Goal: Information Seeking & Learning: Find specific fact

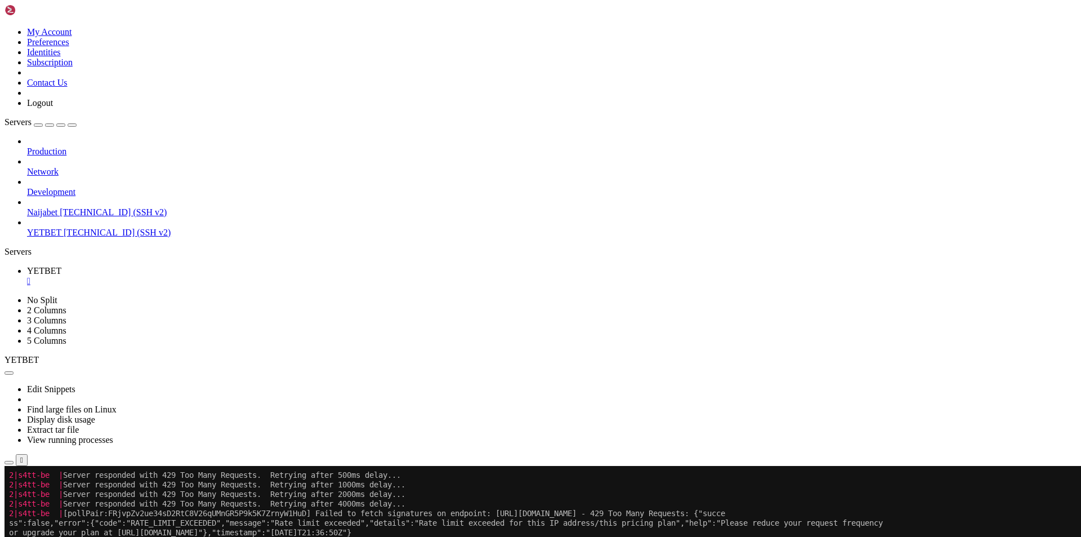
scroll to position [1044, 0]
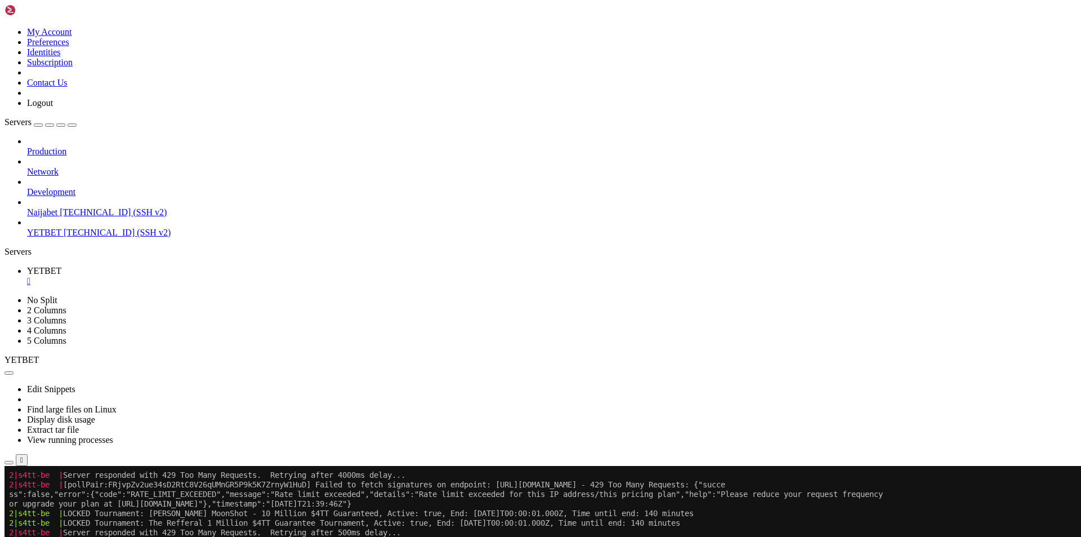
scroll to position [1800, 0]
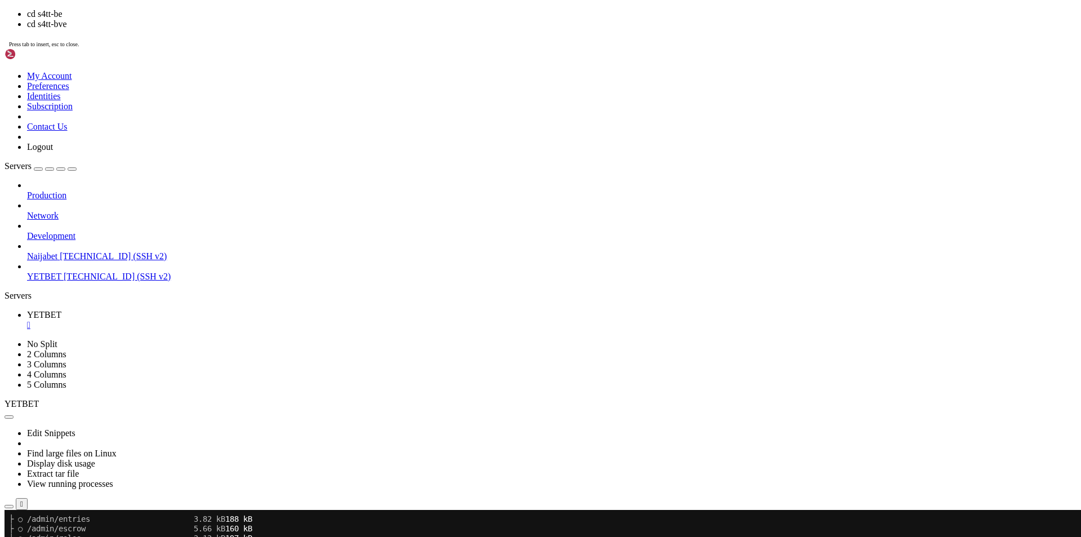
scroll to position [1915, 0]
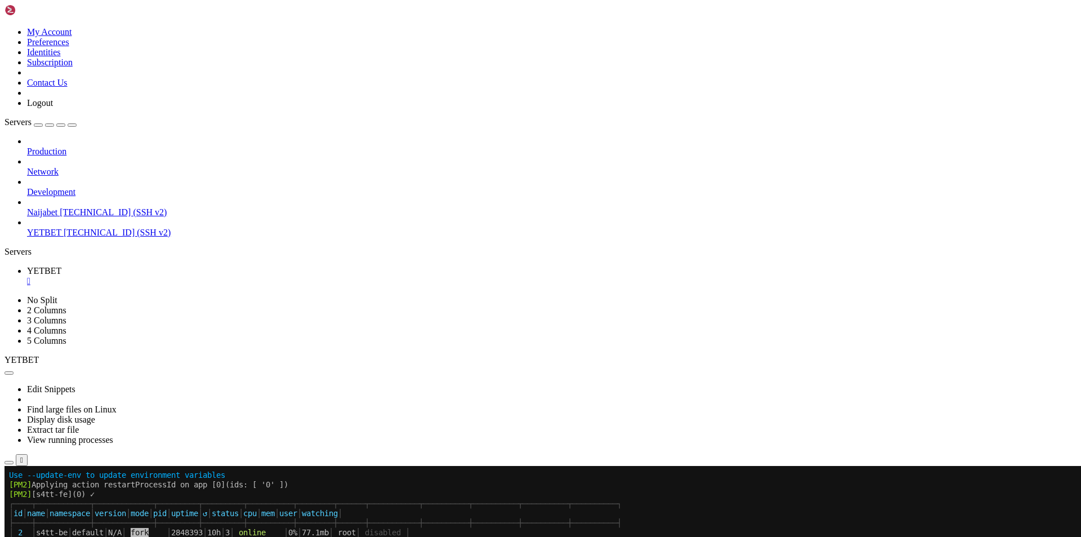
scroll to position [2288, 0]
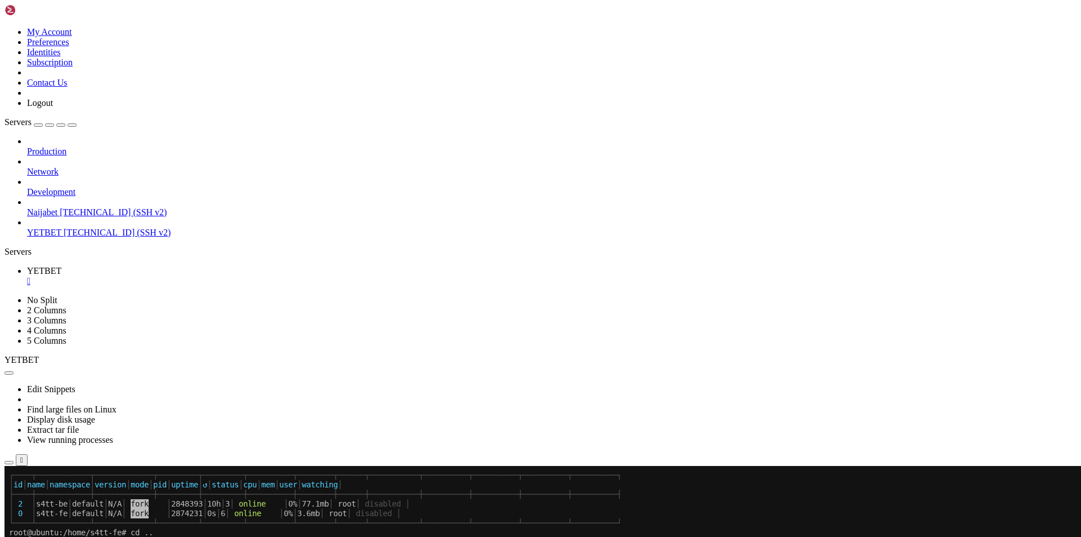
drag, startPoint x: 759, startPoint y: 894, endPoint x: 602, endPoint y: 896, distance: 157.1
drag, startPoint x: 602, startPoint y: 896, endPoint x: 562, endPoint y: 894, distance: 40.0
drag, startPoint x: 547, startPoint y: 897, endPoint x: 729, endPoint y: 897, distance: 181.9
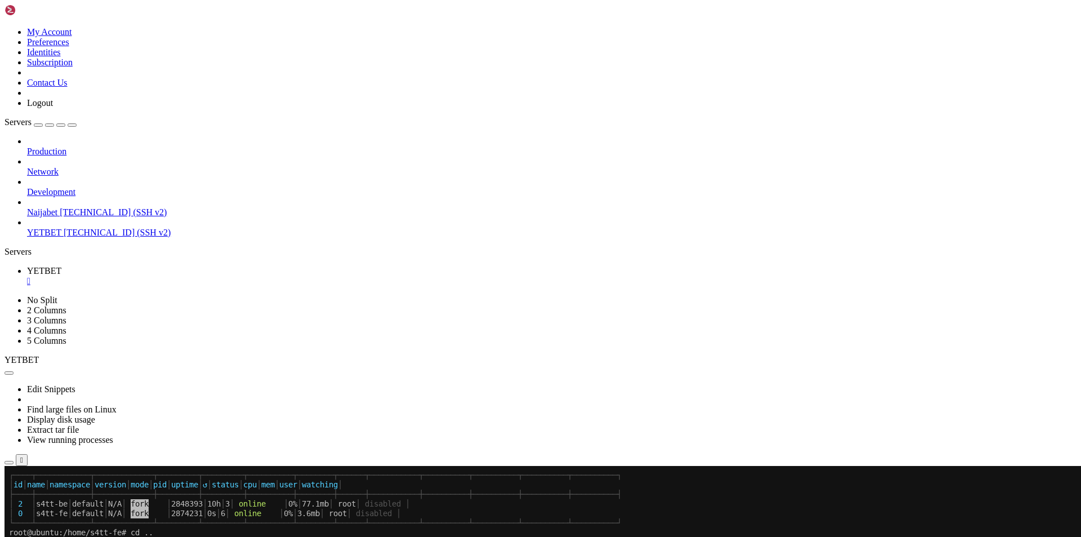
copy x-row "://[DOMAIN_NAME][URL]"
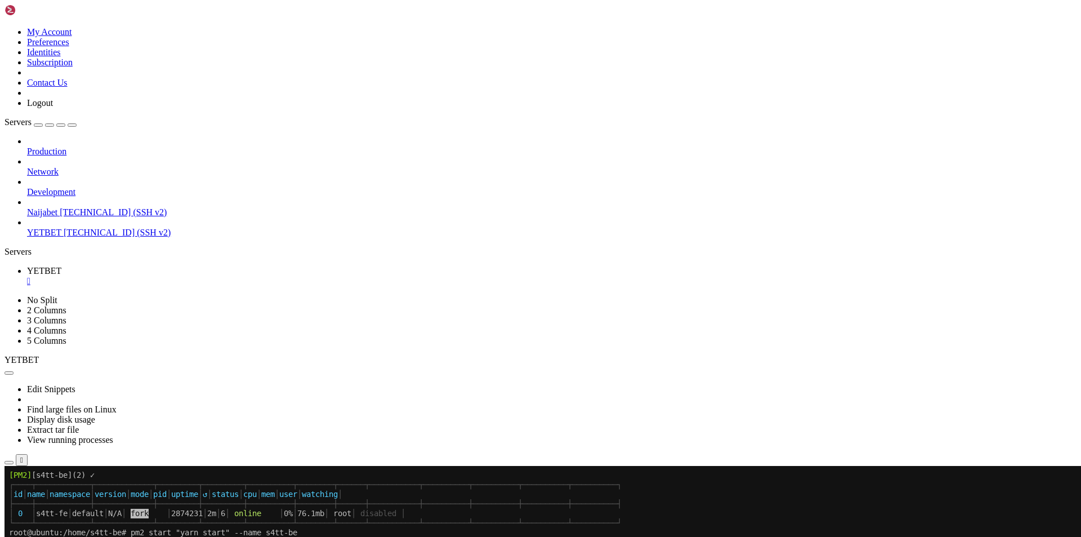
scroll to position [2795, 0]
drag, startPoint x: 576, startPoint y: 830, endPoint x: 720, endPoint y: 827, distance: 144.8
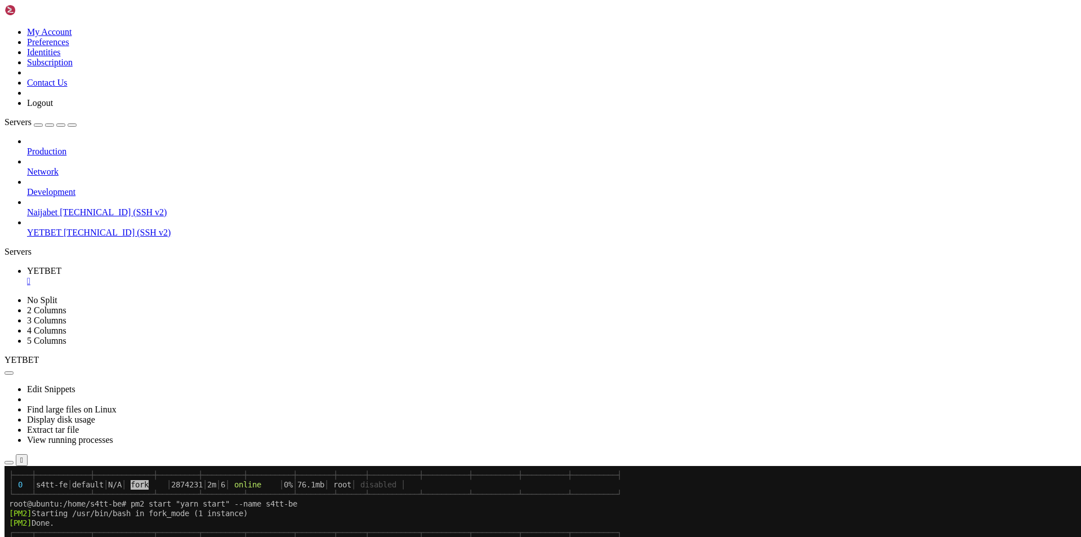
scroll to position [2843, 0]
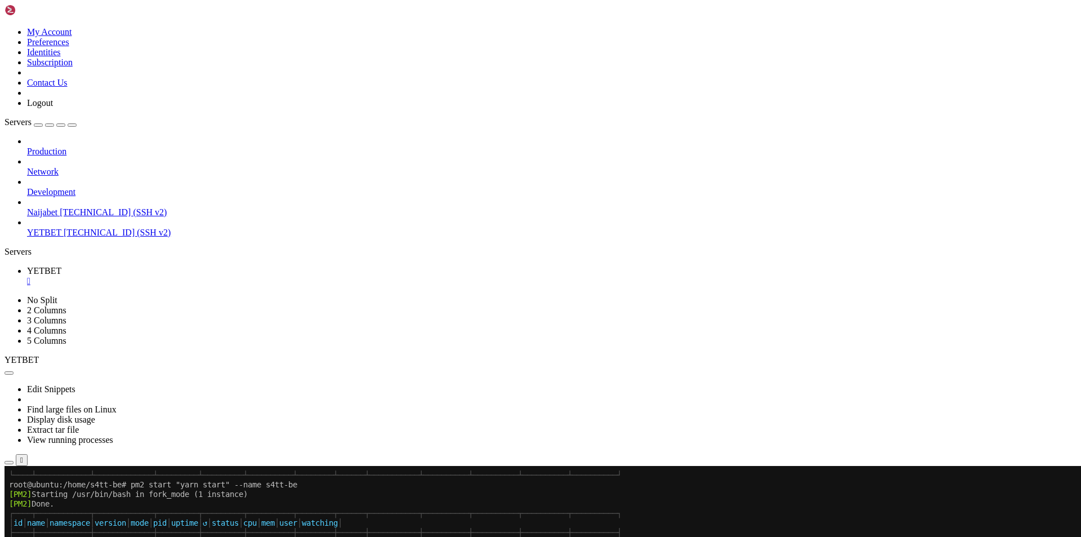
copy x-row "[PERSON_NAME][DOMAIN_NAME]"
drag, startPoint x: 690, startPoint y: 908, endPoint x: 802, endPoint y: 908, distance: 112.1
copy x-row "s://[DOMAIN_NAME]"
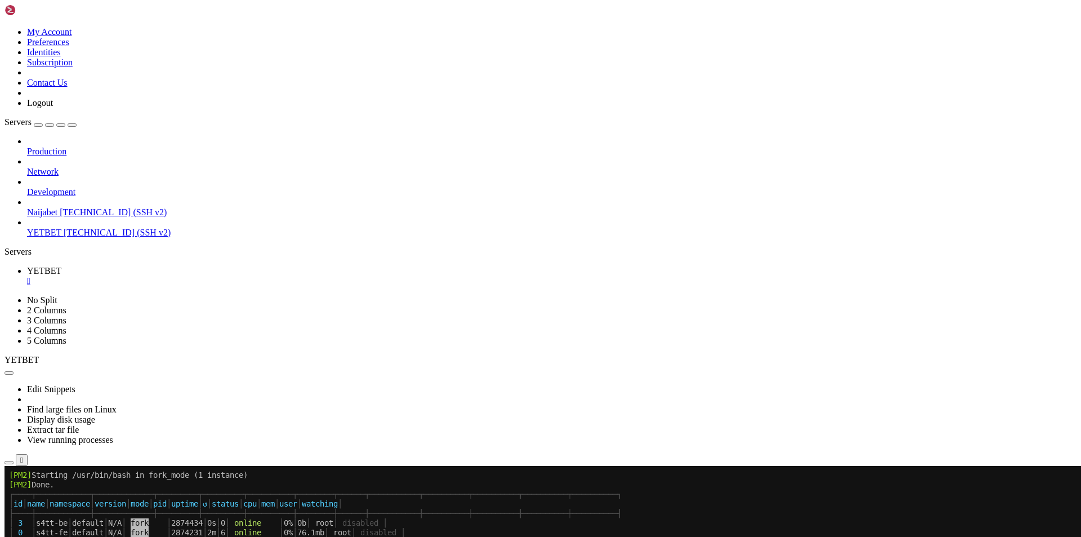
scroll to position [2872, 0]
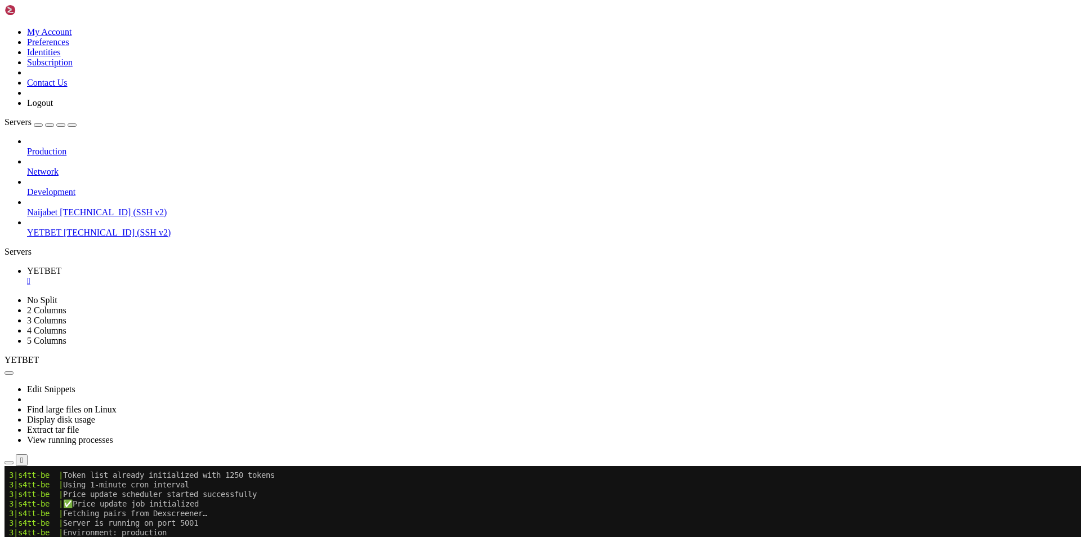
scroll to position [3054, 0]
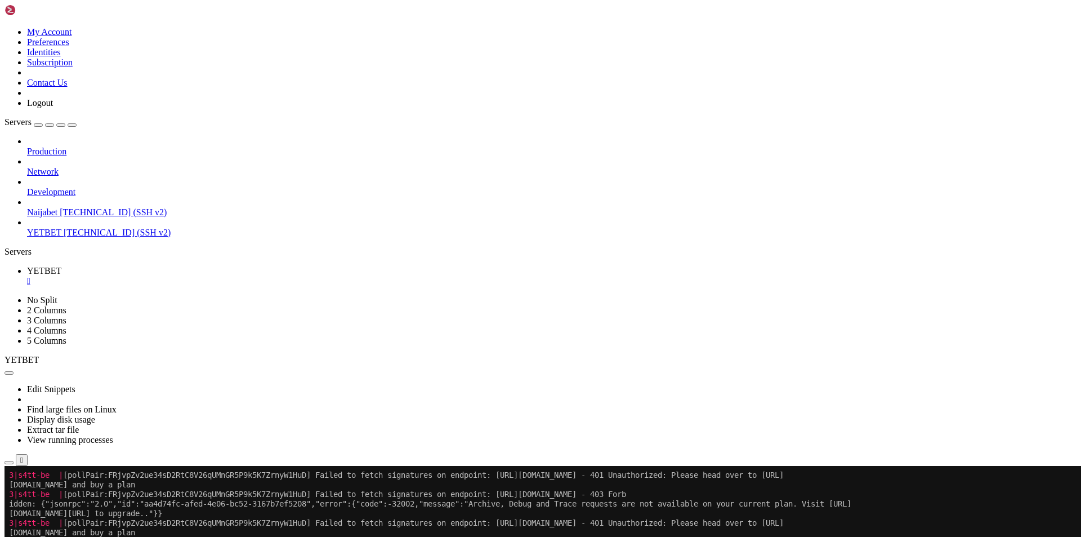
scroll to position [3715, 0]
drag, startPoint x: 549, startPoint y: 830, endPoint x: 790, endPoint y: 827, distance: 241.1
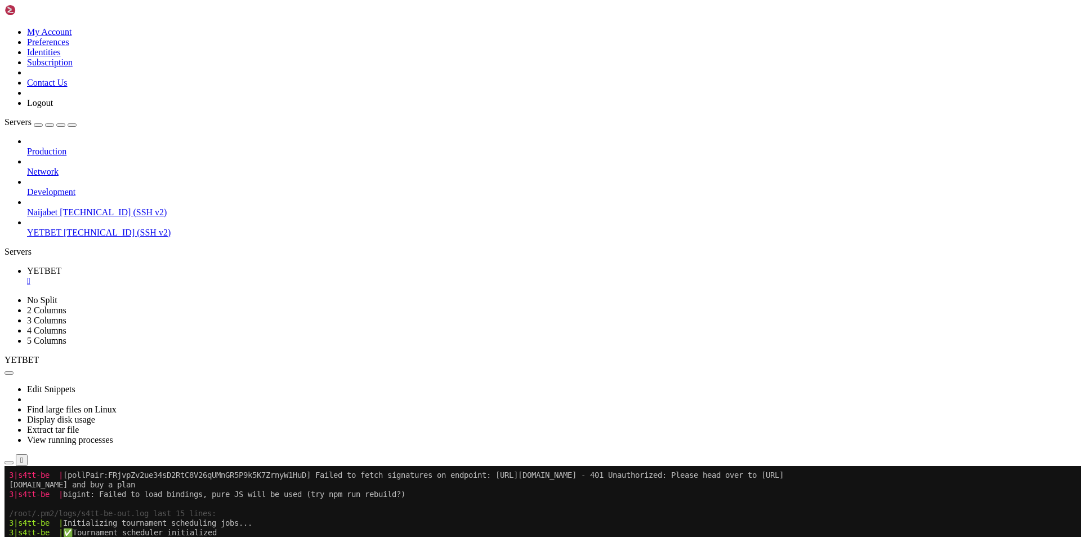
scroll to position [3762, 0]
copy x-row "://[DOMAIN_NAME][URL]"
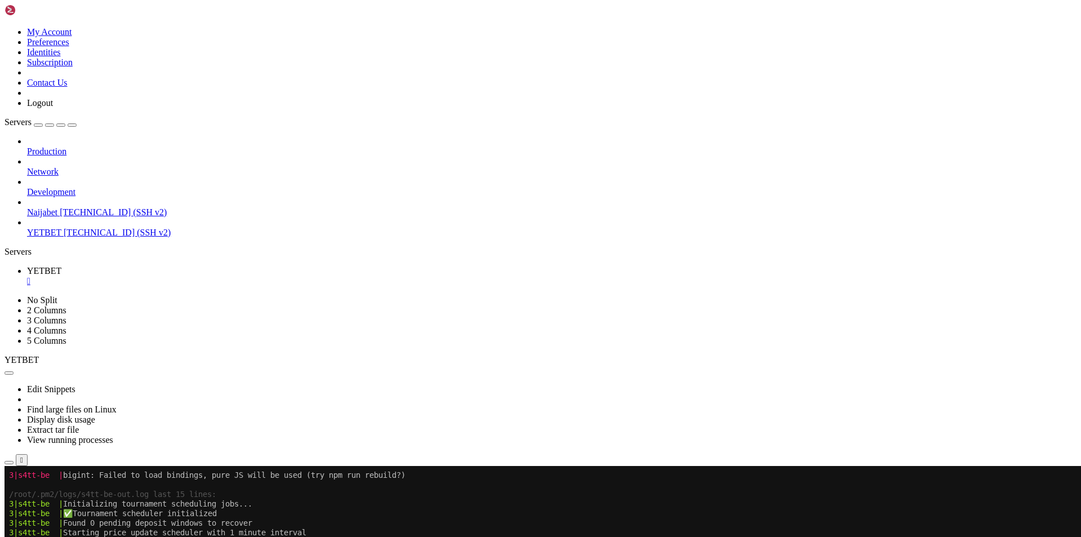
scroll to position [3782, 0]
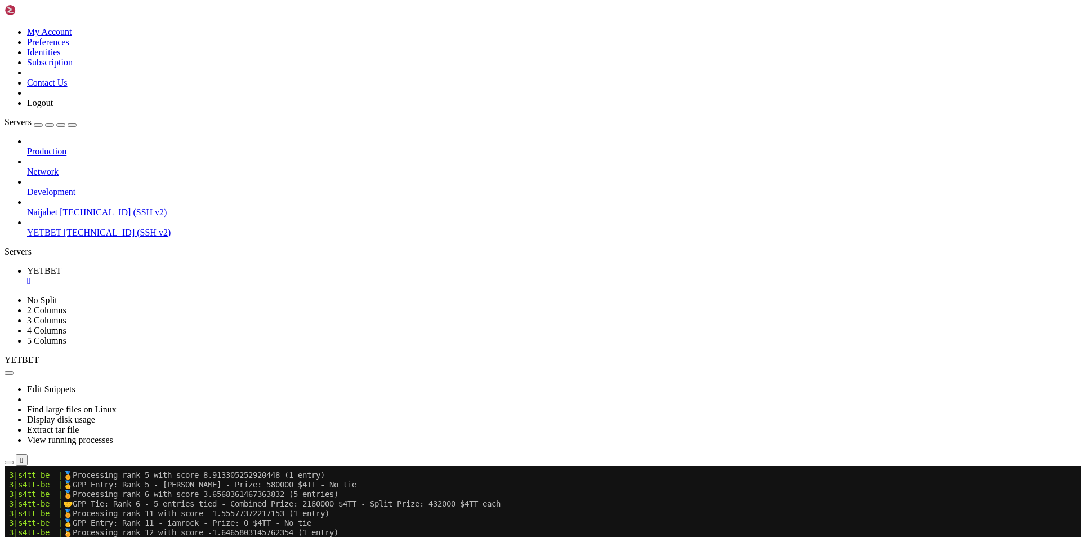
scroll to position [5136, 0]
